Goal: Task Accomplishment & Management: Use online tool/utility

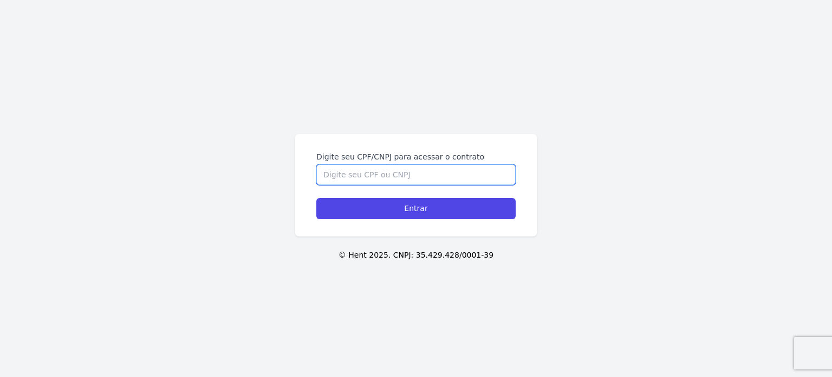
click at [364, 170] on input "Digite seu CPF/CNPJ para acessar o contrato" at bounding box center [415, 174] width 199 height 21
type input "52618614895"
click at [316, 198] on input "Entrar" at bounding box center [415, 208] width 199 height 21
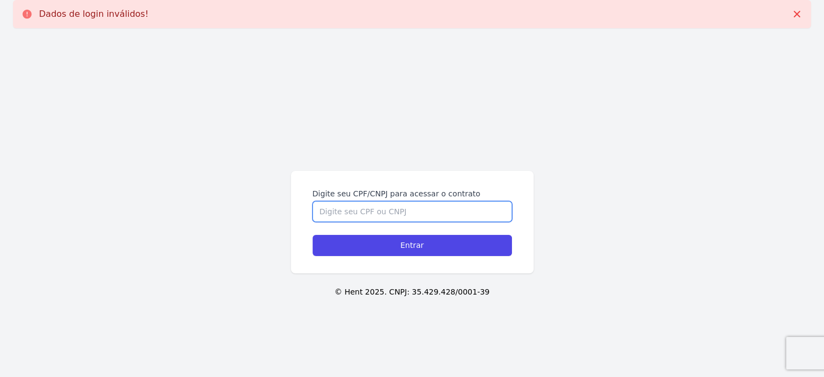
click at [351, 215] on input "Digite seu CPF/CNPJ para acessar o contrato" at bounding box center [412, 211] width 199 height 21
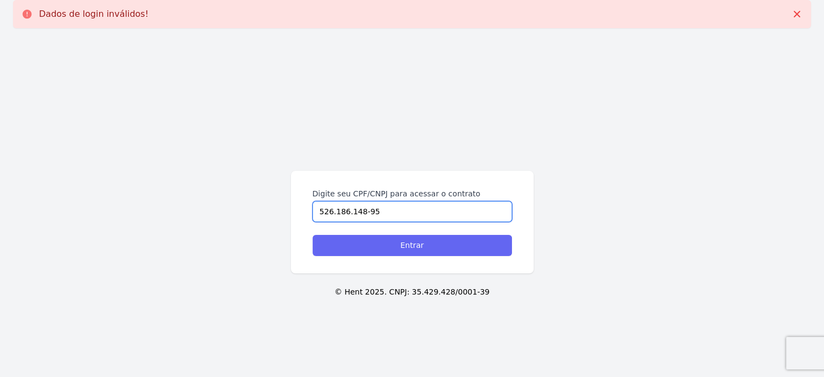
type input "526.186.148-95"
click at [355, 242] on input "Entrar" at bounding box center [412, 245] width 199 height 21
